Goal: Use online tool/utility: Utilize a website feature to perform a specific function

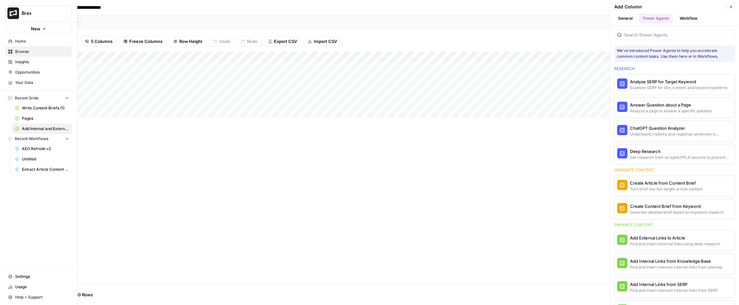
click at [9, 42] on icon at bounding box center [10, 41] width 4 height 4
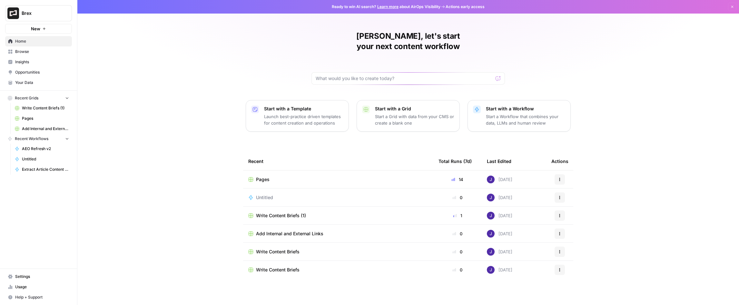
click at [417, 105] on p "Start with a Grid" at bounding box center [414, 108] width 79 height 6
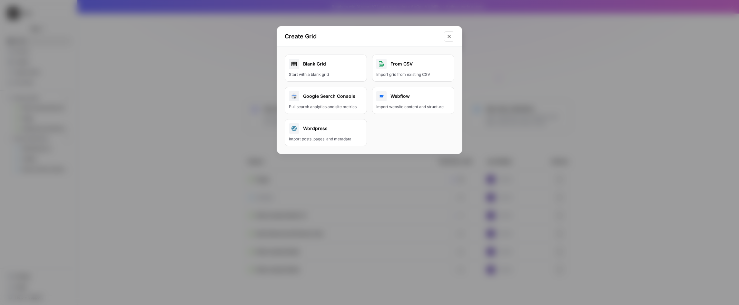
click at [325, 63] on div "Blank Grid" at bounding box center [326, 64] width 74 height 10
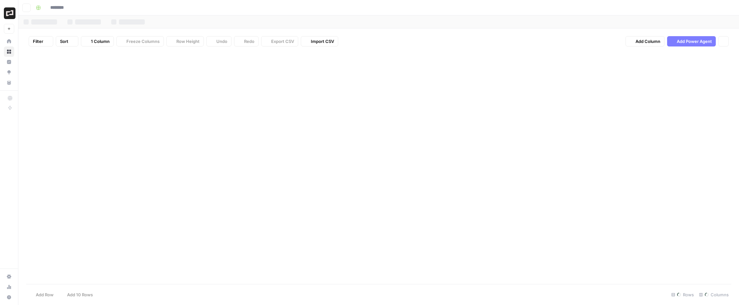
type input "********"
click at [691, 43] on span "Add Power Agent" at bounding box center [694, 41] width 35 height 6
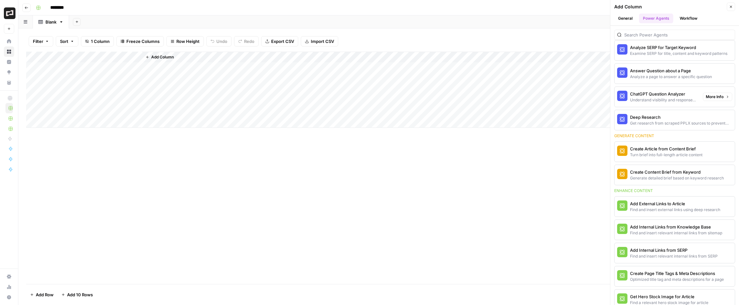
scroll to position [42, 0]
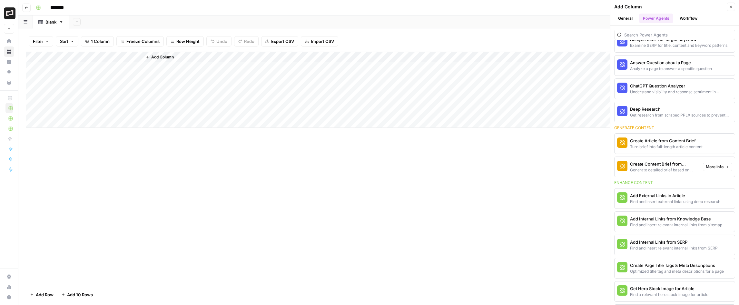
click at [675, 166] on div "Create Content Brief from Keyword" at bounding box center [664, 164] width 68 height 6
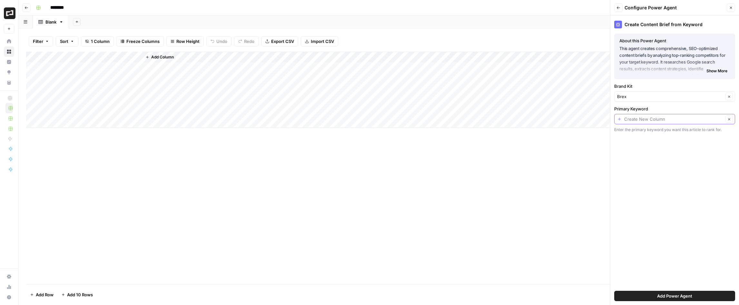
click at [683, 121] on input "Primary Keyword" at bounding box center [673, 119] width 99 height 6
paste input "procure to pay"
type input "procure to pay"
click at [674, 296] on span "Add Power Agent" at bounding box center [674, 296] width 35 height 6
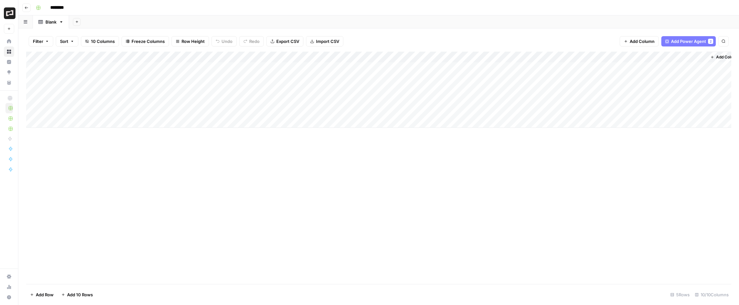
click at [101, 68] on div "Add Column" at bounding box center [378, 90] width 705 height 76
type textarea "**********"
click at [191, 138] on div "Add Column" at bounding box center [378, 168] width 705 height 232
click at [230, 56] on div "Add Column" at bounding box center [378, 90] width 705 height 76
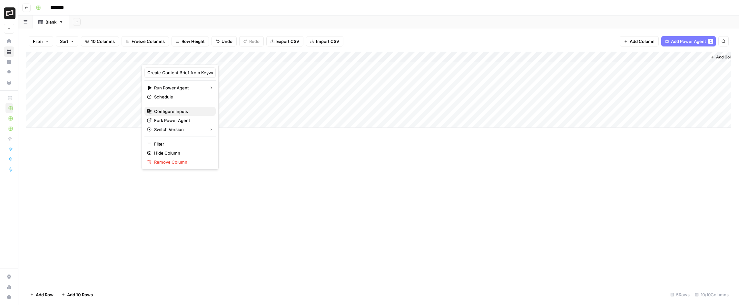
click at [169, 111] on span "Configure Inputs" at bounding box center [182, 111] width 56 height 6
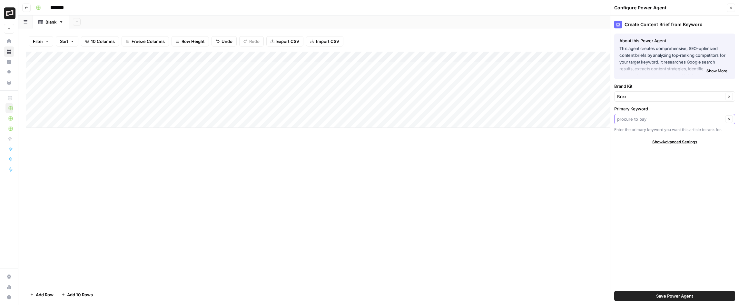
click at [651, 119] on input "Primary Keyword" at bounding box center [670, 119] width 106 height 6
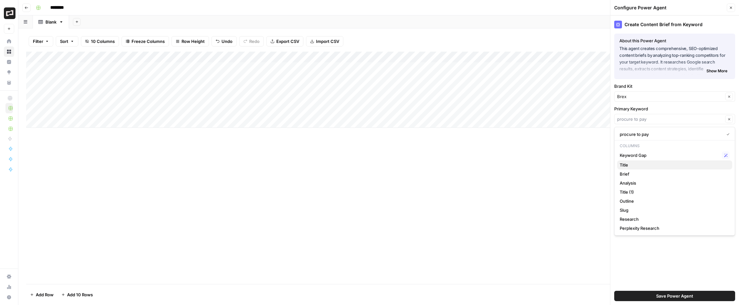
click at [634, 163] on span "Title" at bounding box center [673, 165] width 107 height 6
type input "Title"
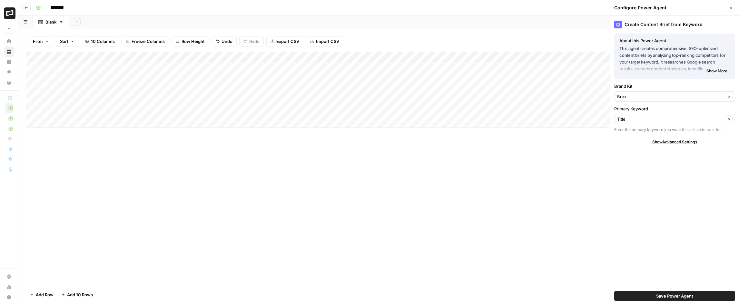
click at [389, 192] on div "Add Column" at bounding box center [378, 168] width 705 height 232
click at [664, 297] on span "Save Power Agent" at bounding box center [674, 296] width 37 height 6
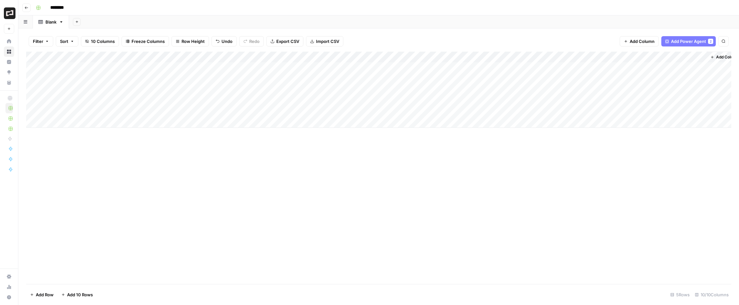
click at [192, 66] on div "Add Column" at bounding box center [378, 90] width 705 height 76
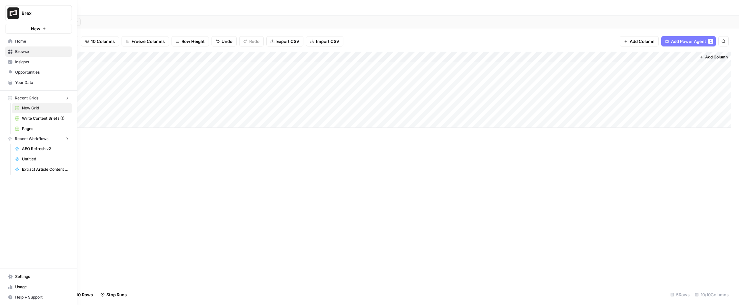
click at [22, 287] on span "Usage" at bounding box center [42, 287] width 54 height 6
